Goal: Check status

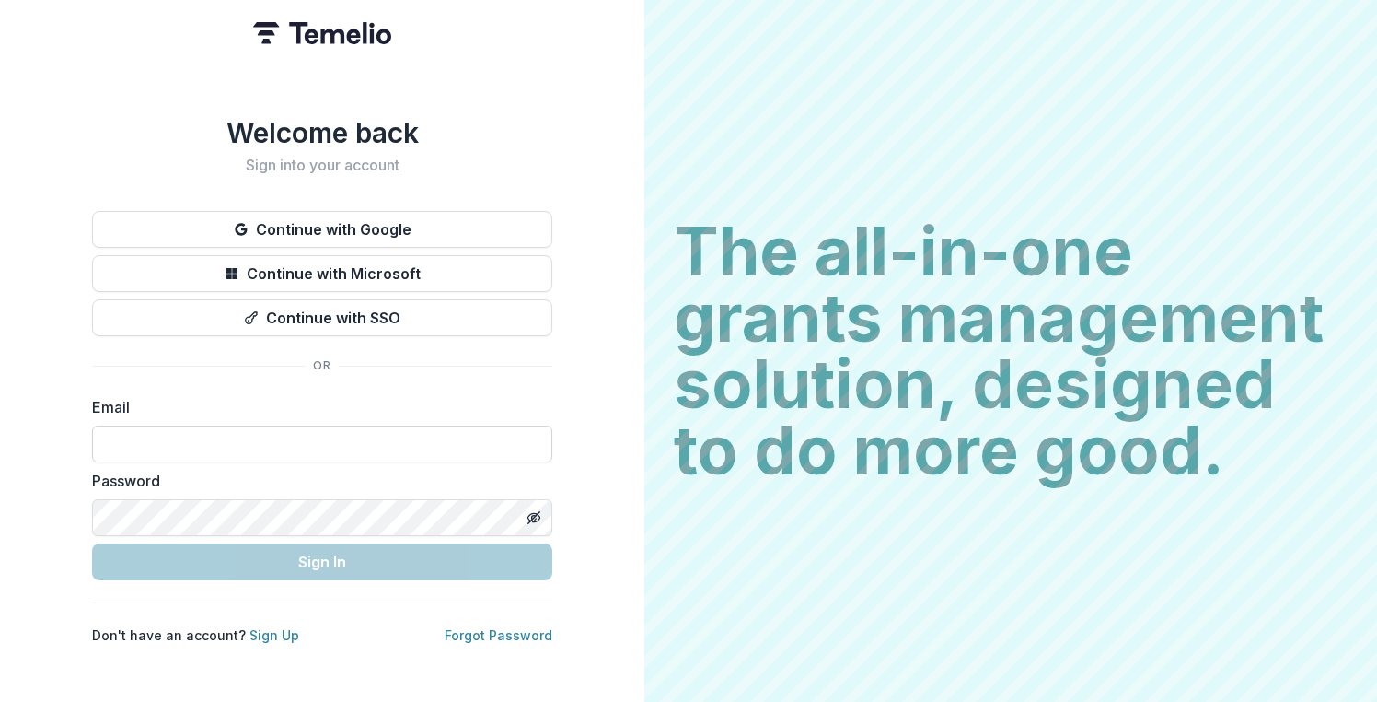
click at [277, 425] on input at bounding box center [322, 443] width 460 height 37
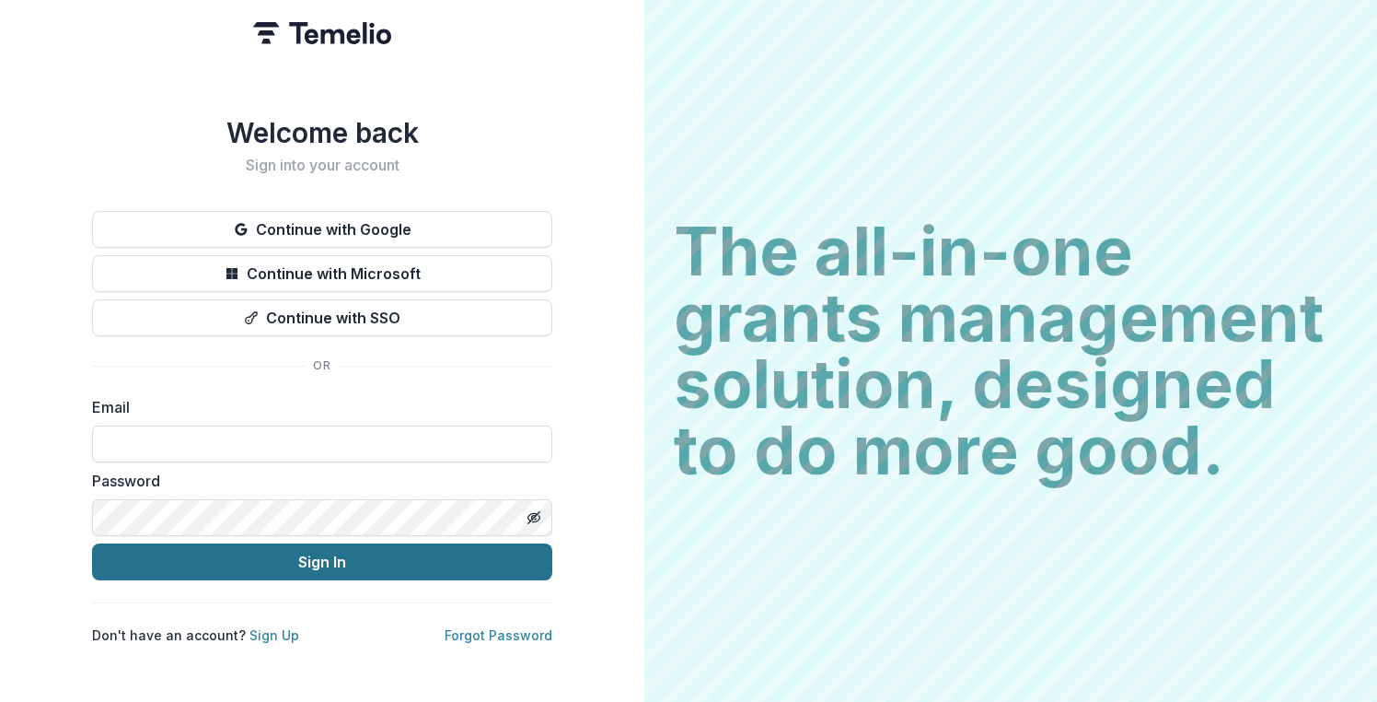
type input "**********"
click at [292, 553] on button "Sign In" at bounding box center [322, 561] width 460 height 37
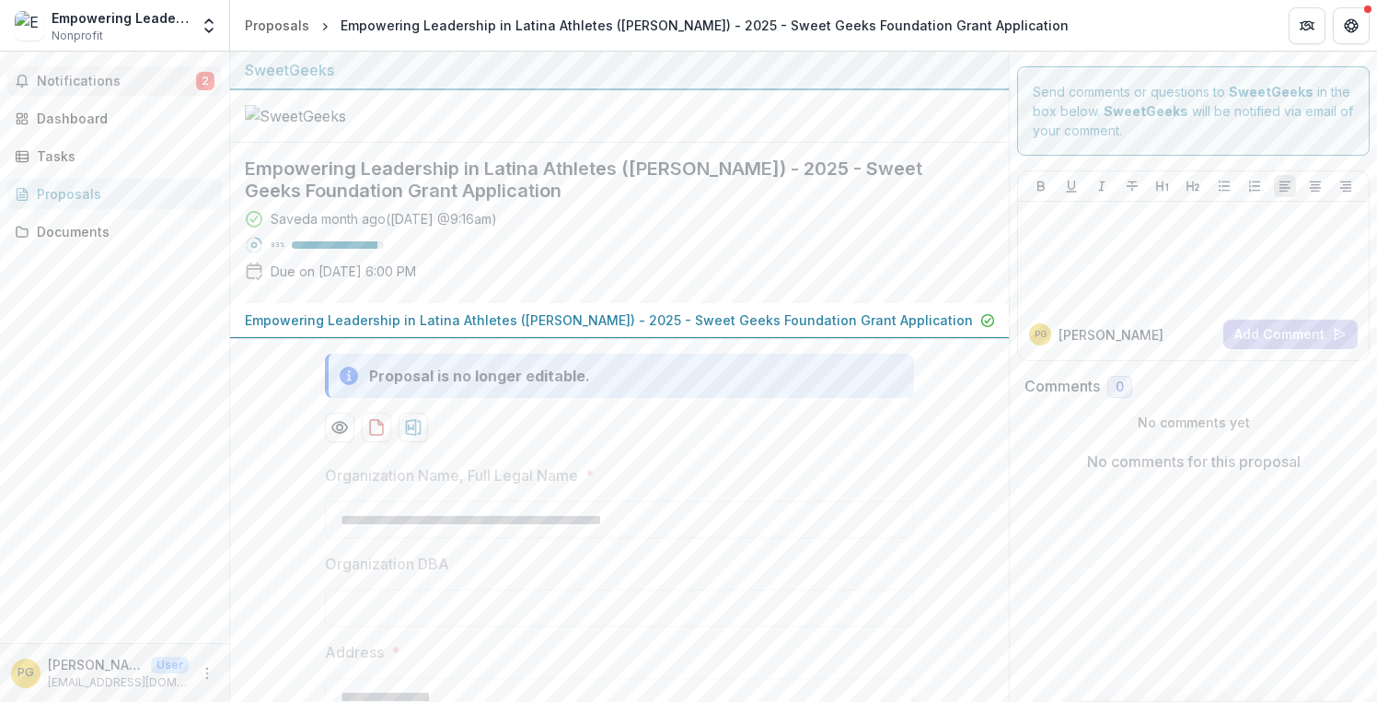
click at [158, 82] on span "Notifications" at bounding box center [116, 82] width 159 height 16
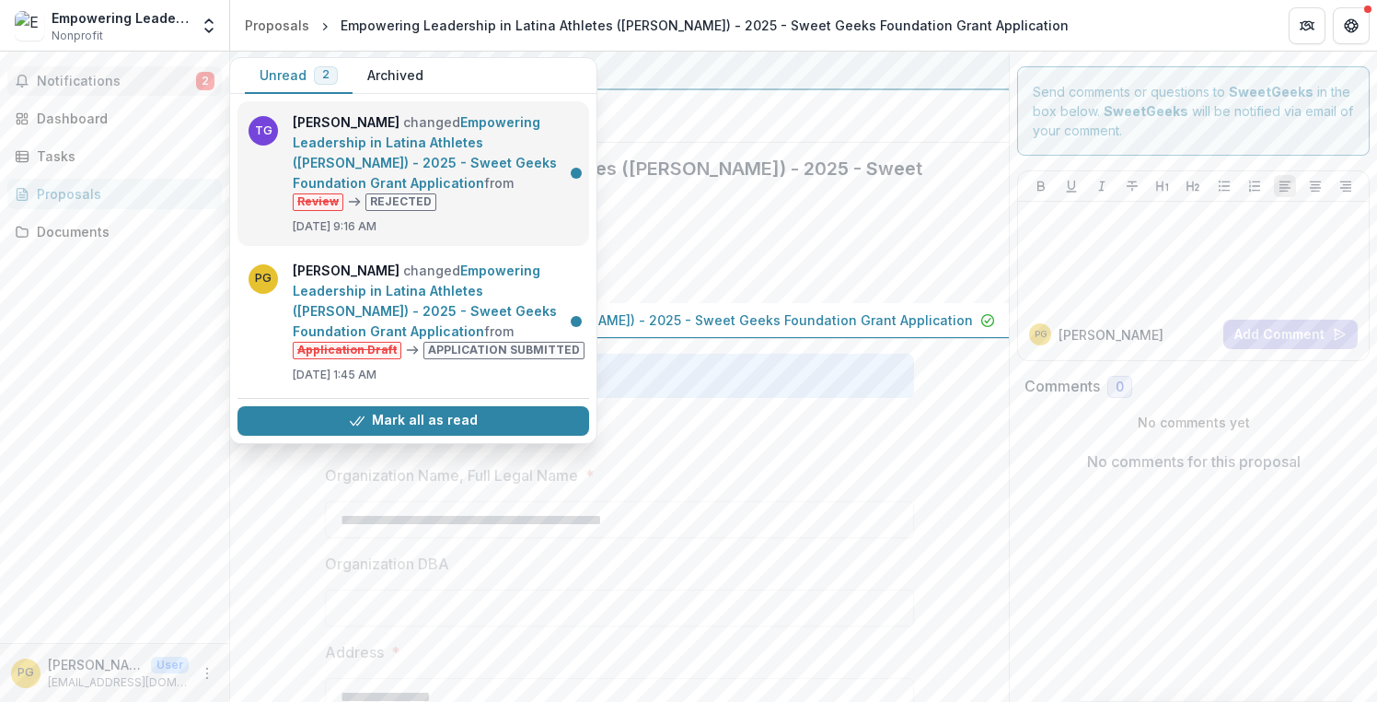
click at [518, 191] on link "Empowering Leadership in Latina Athletes ([PERSON_NAME]) - 2025 - Sweet Geeks F…" at bounding box center [425, 152] width 264 height 76
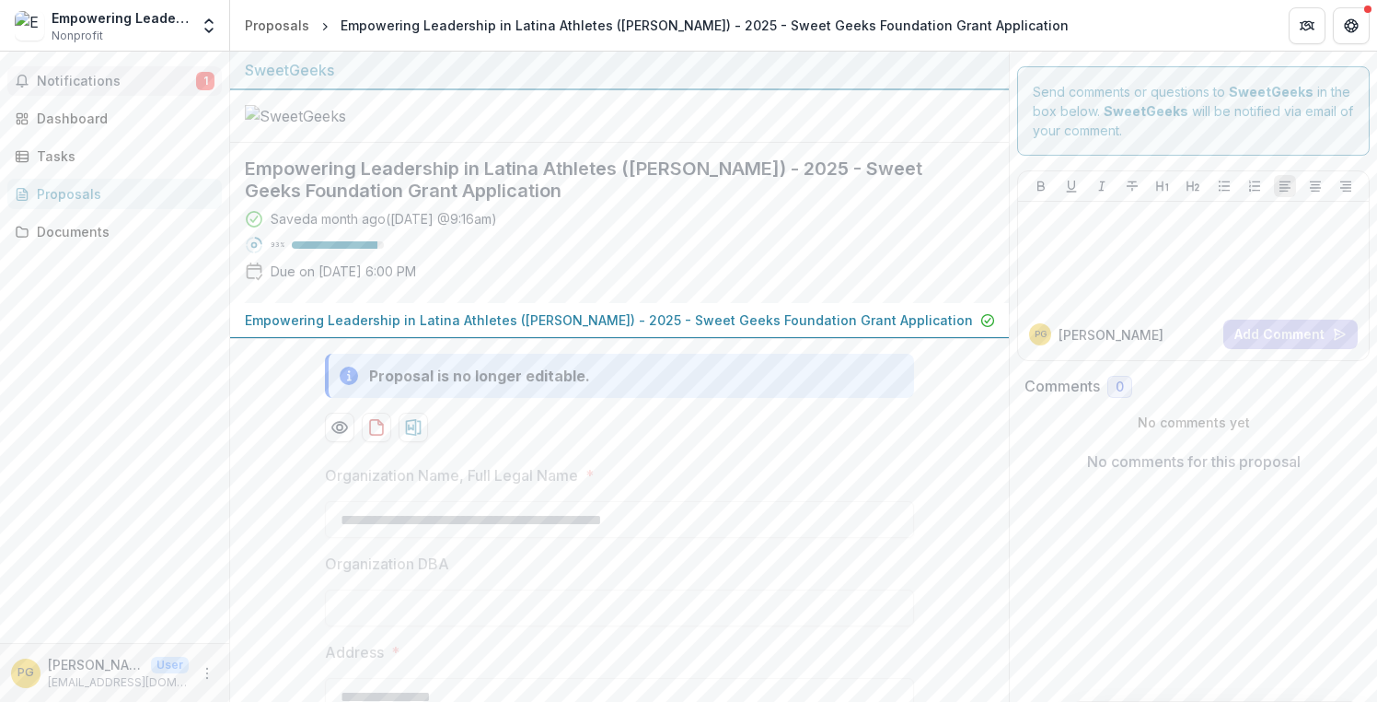
click at [61, 85] on span "Notifications" at bounding box center [116, 82] width 159 height 16
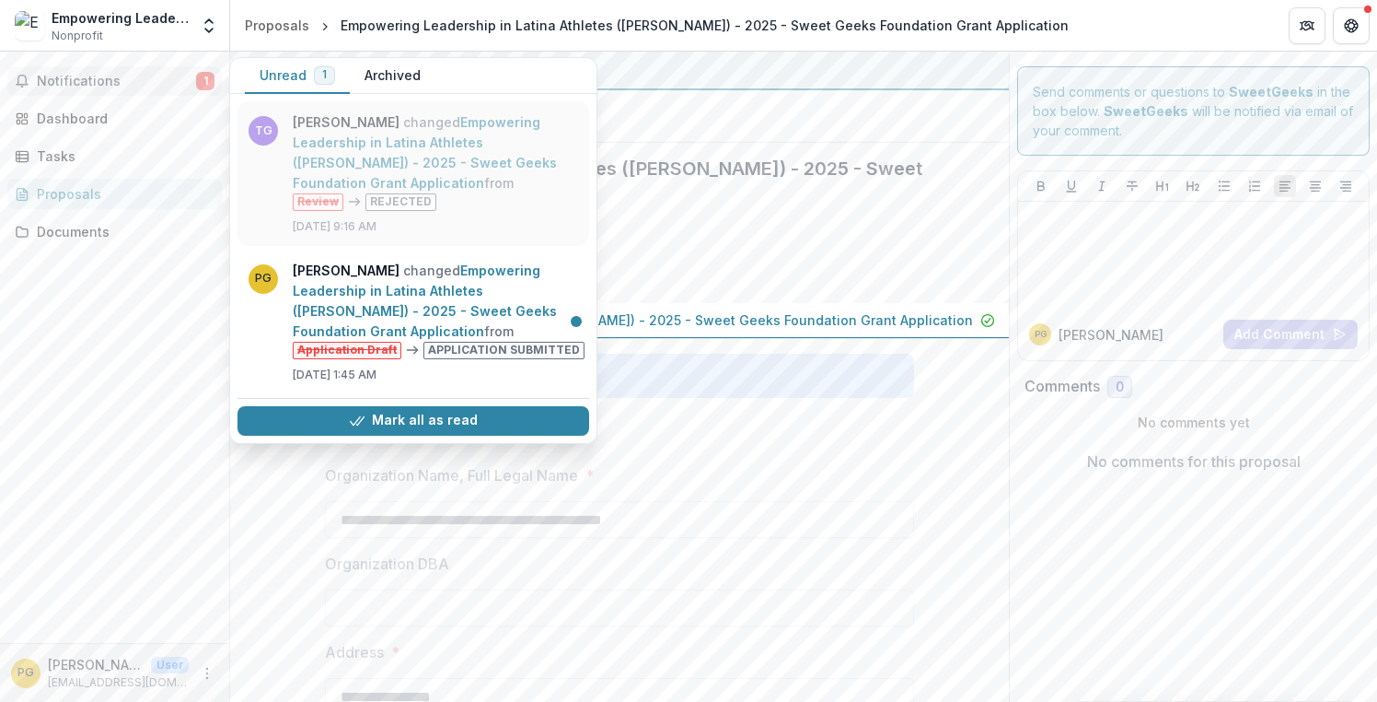
click at [434, 146] on link "Empowering Leadership in Latina Athletes ([PERSON_NAME]) - 2025 - Sweet Geeks F…" at bounding box center [425, 152] width 264 height 76
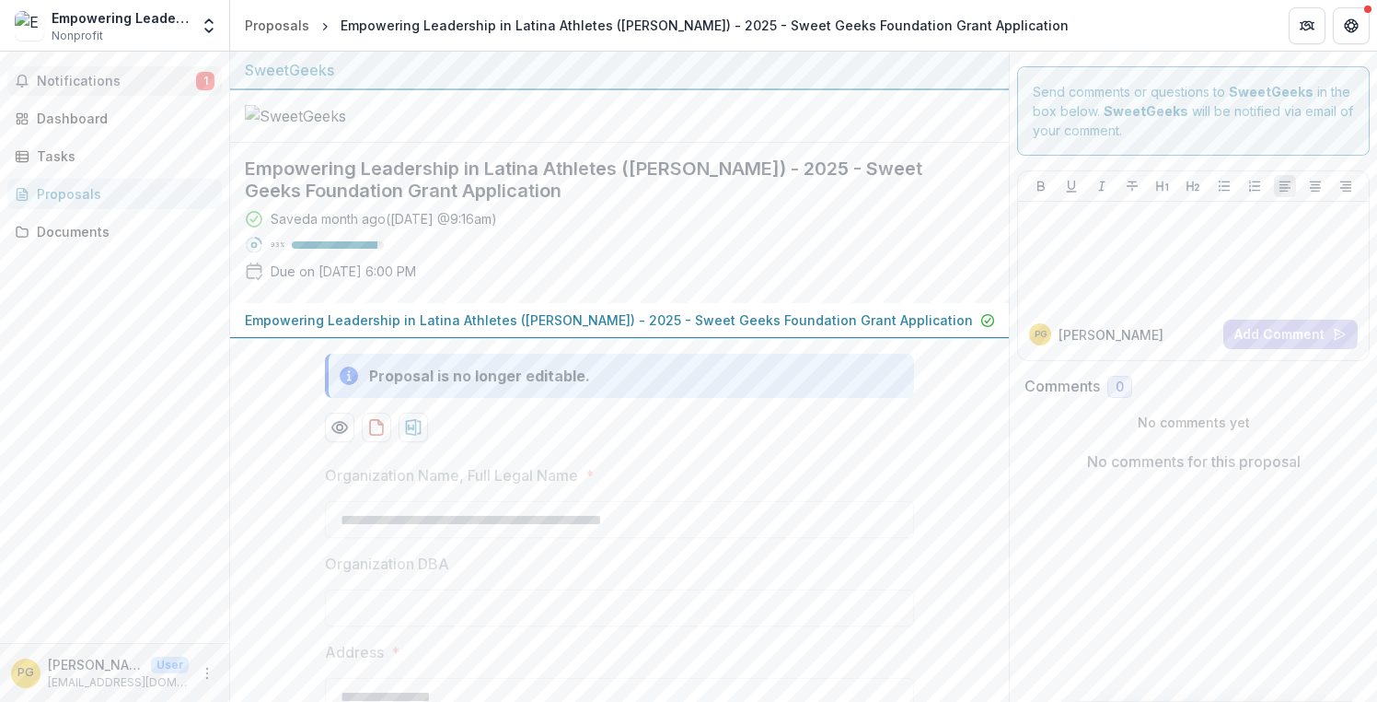
click at [155, 75] on span "Notifications" at bounding box center [116, 82] width 159 height 16
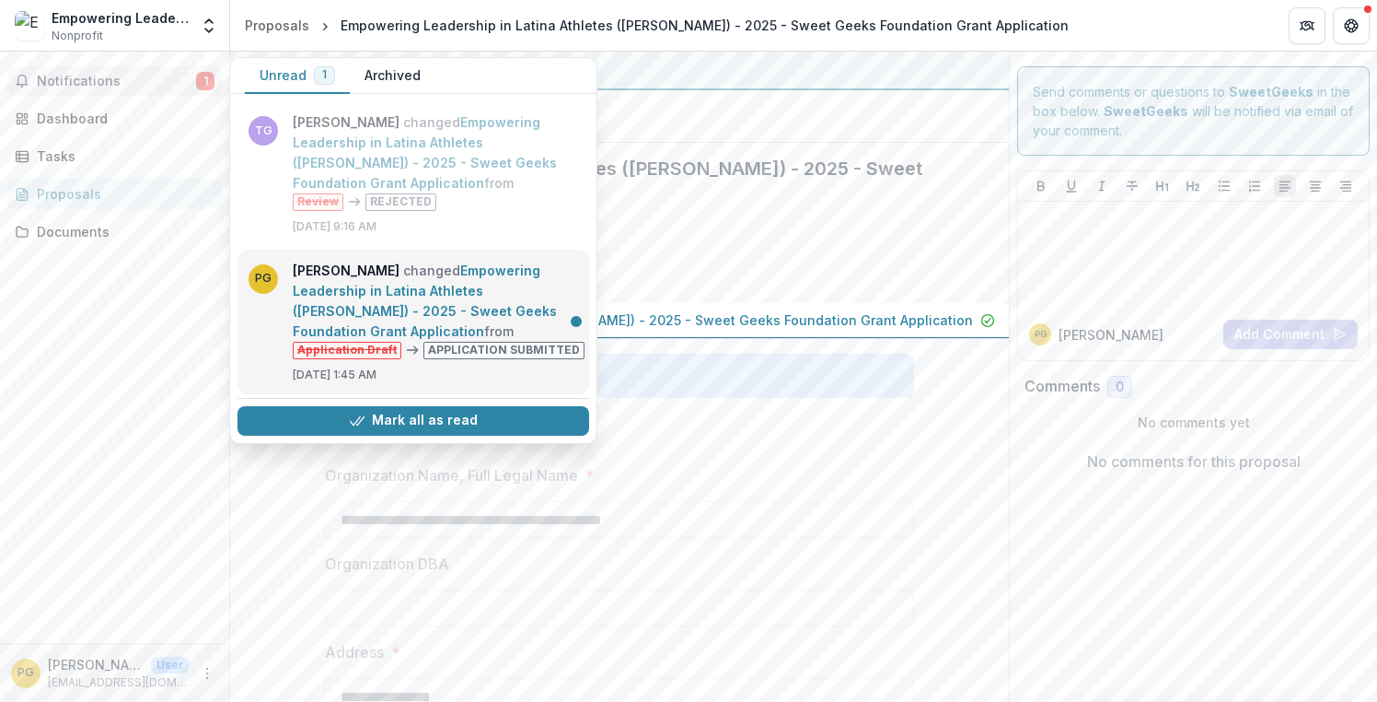
click at [398, 329] on link "Empowering Leadership in Latina Athletes ([PERSON_NAME]) - 2025 - Sweet Geeks F…" at bounding box center [425, 300] width 264 height 76
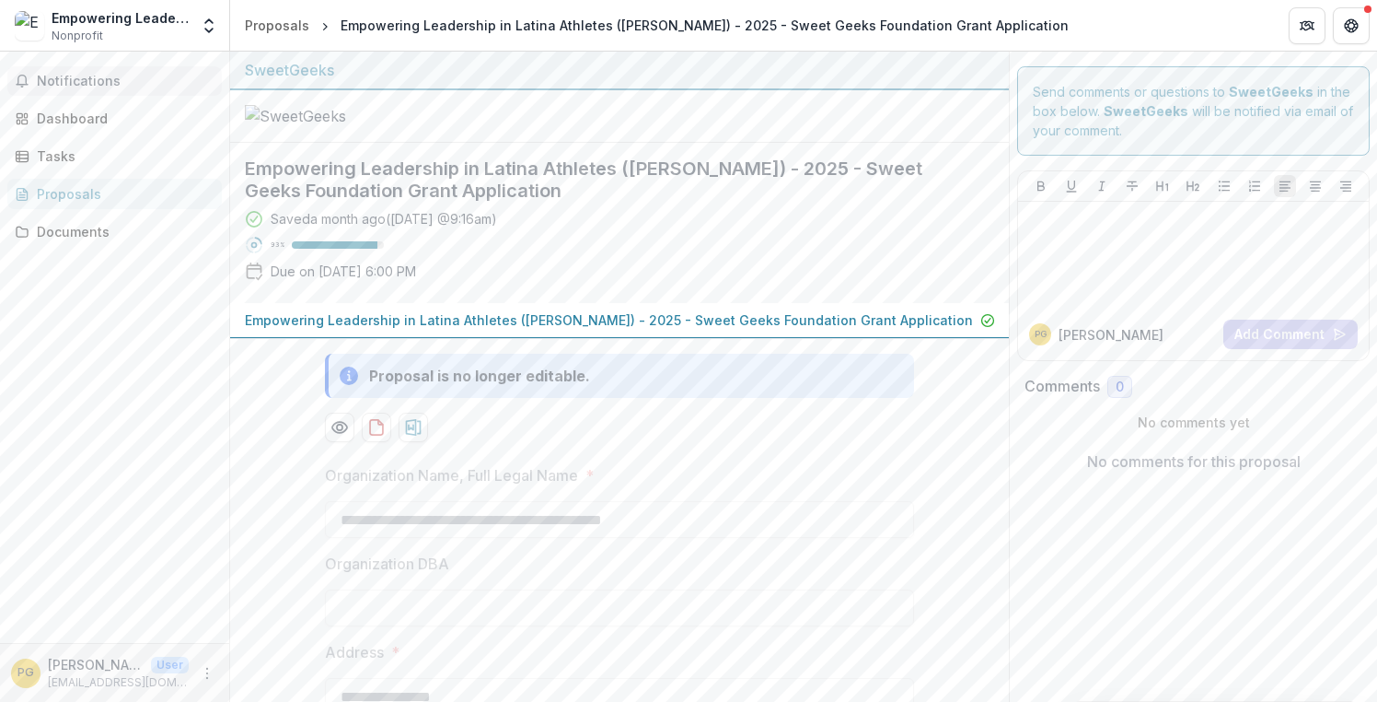
click at [101, 78] on span "Notifications" at bounding box center [126, 82] width 178 height 16
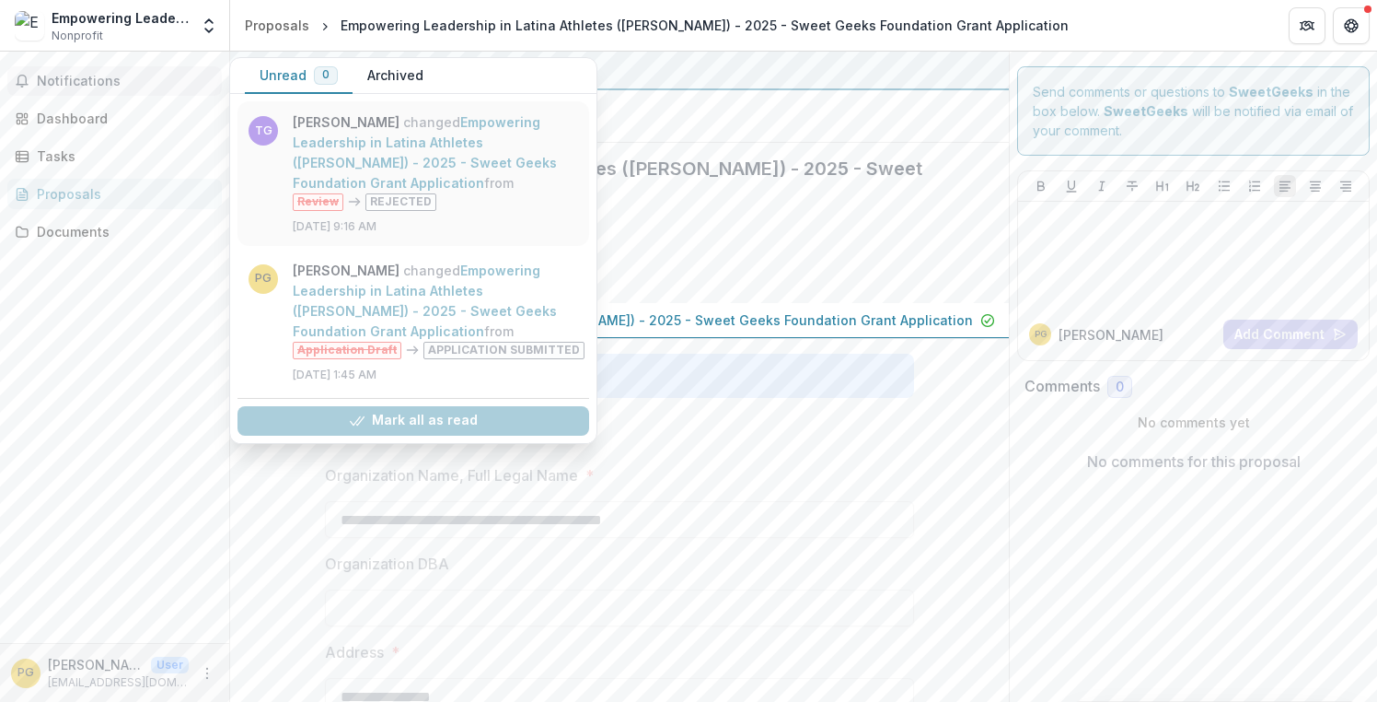
click at [376, 145] on link "Empowering Leadership in Latina Athletes ([PERSON_NAME]) - 2025 - Sweet Geeks F…" at bounding box center [425, 152] width 264 height 76
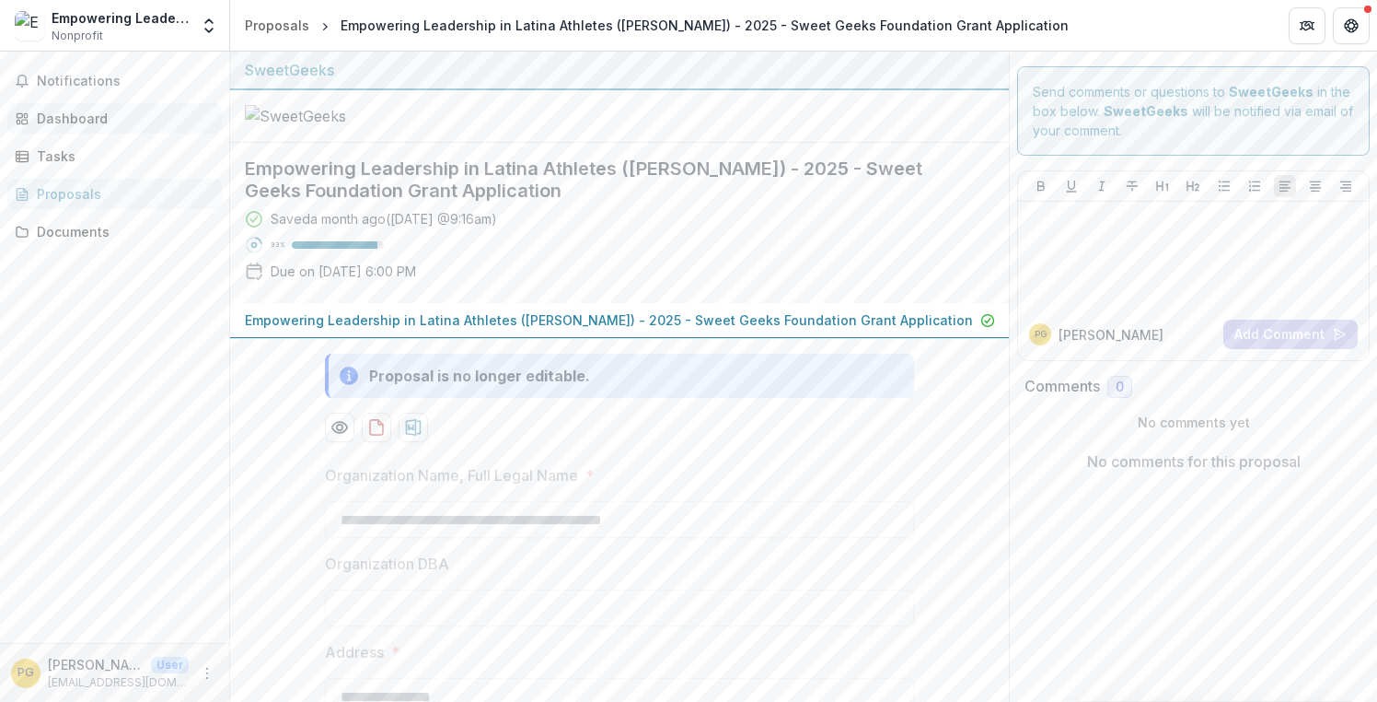
click at [106, 124] on div "Dashboard" at bounding box center [122, 118] width 170 height 19
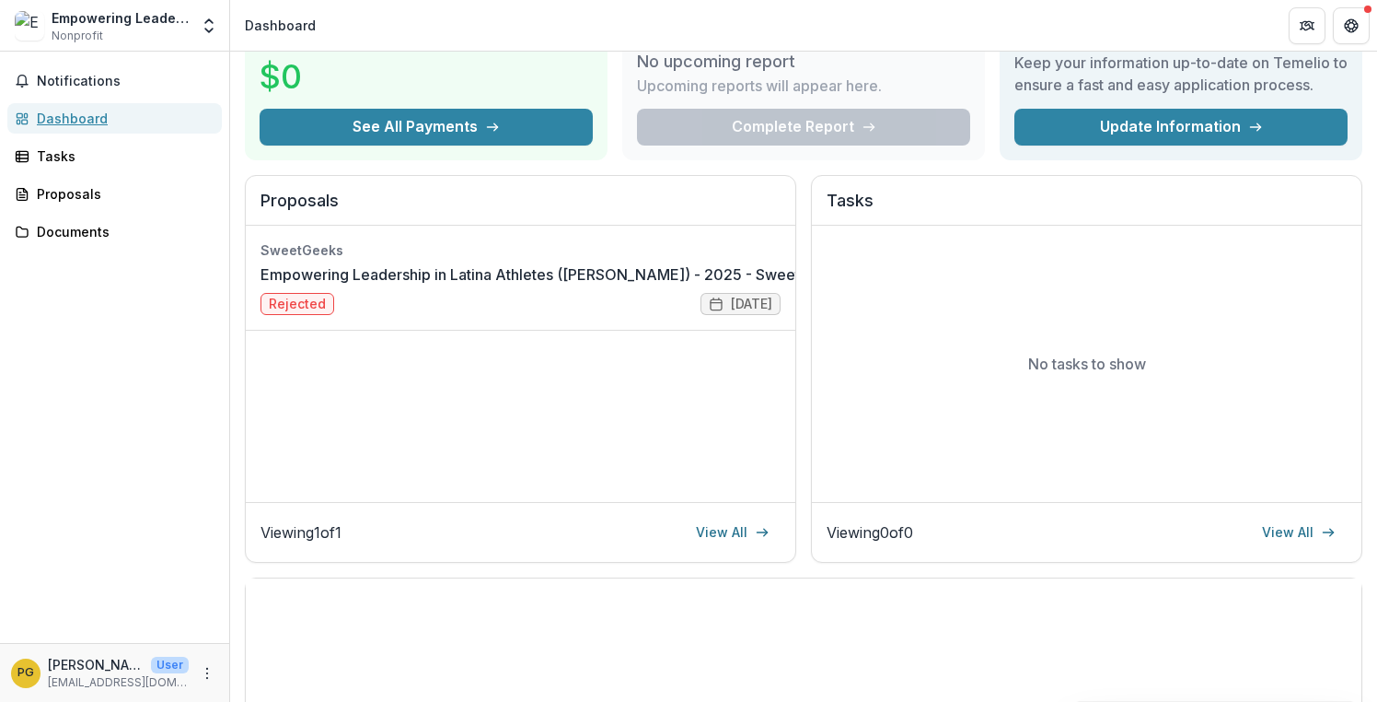
scroll to position [106, 0]
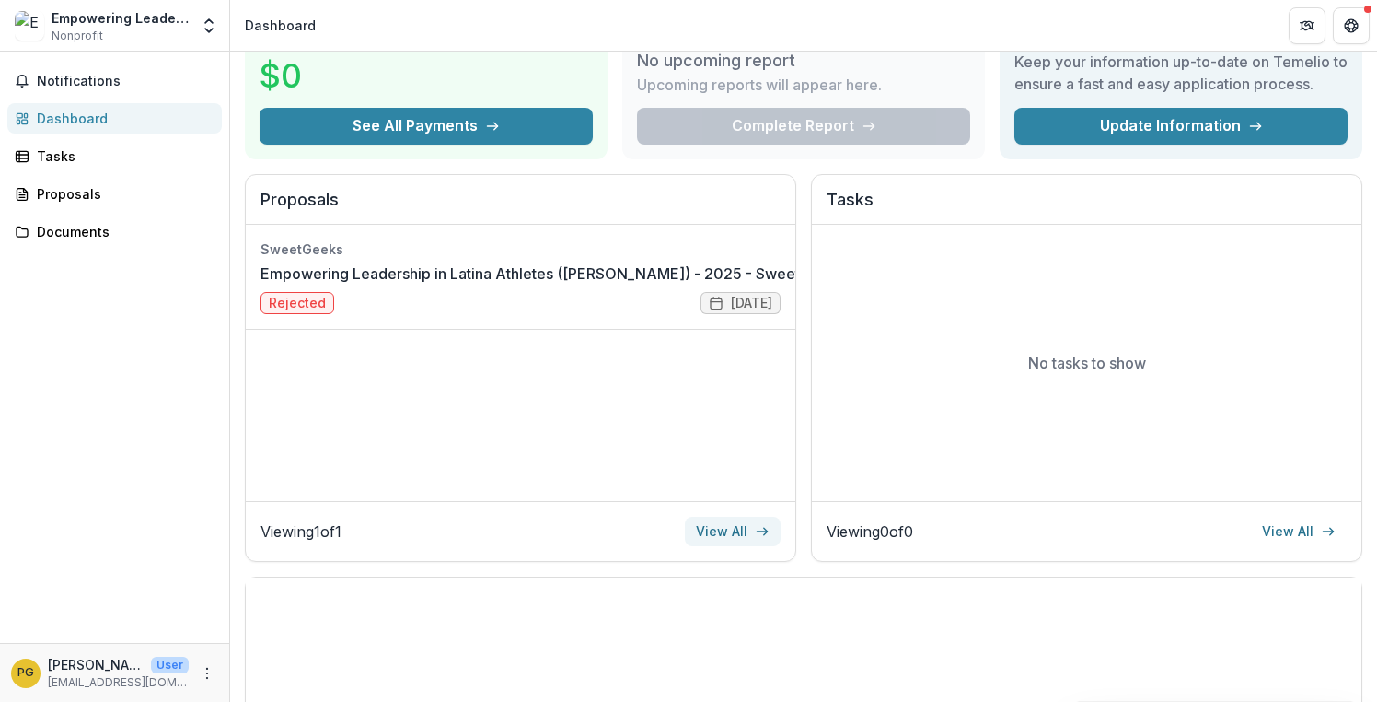
click at [716, 530] on link "View All" at bounding box center [733, 531] width 96 height 29
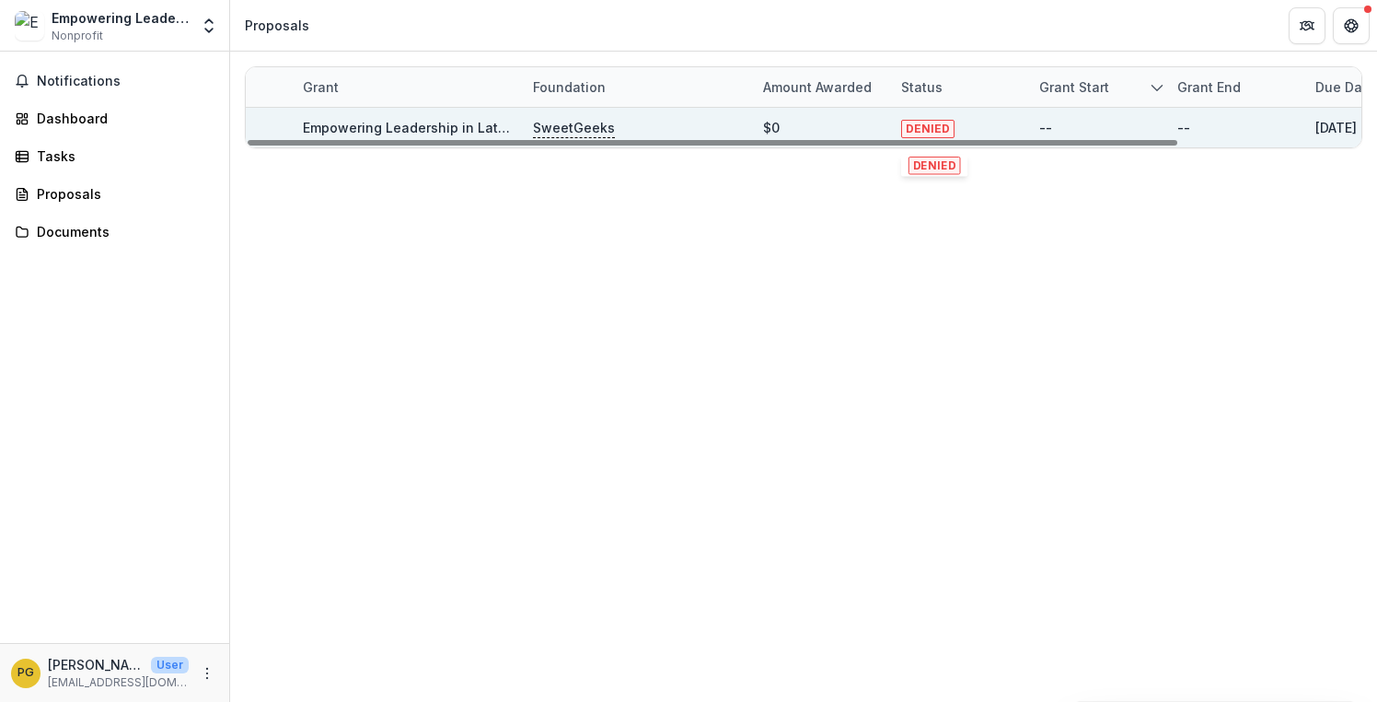
click at [934, 128] on span "DENIED" at bounding box center [927, 129] width 53 height 18
